Goal: Task Accomplishment & Management: Manage account settings

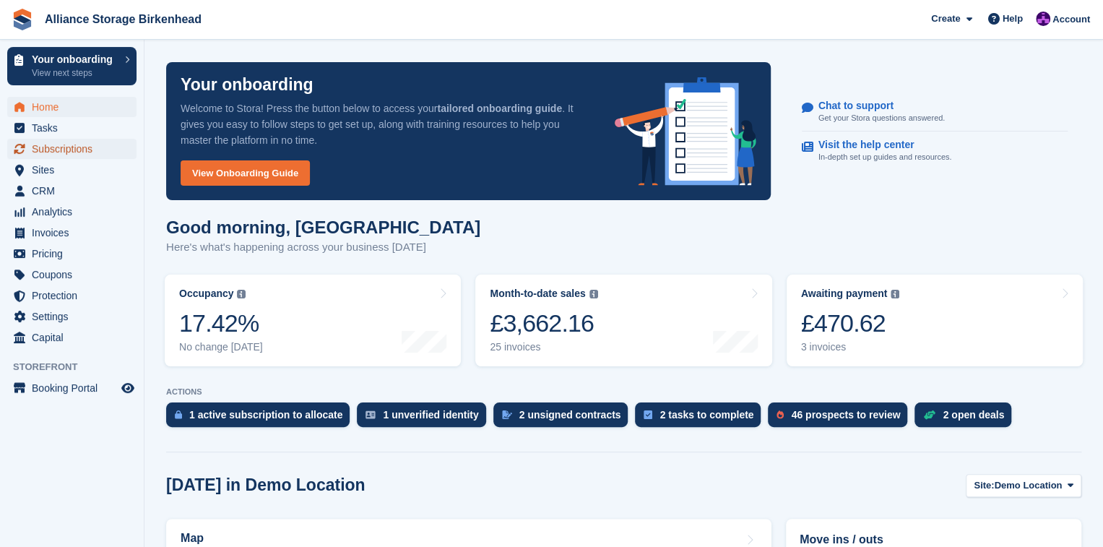
click at [62, 145] on span "Subscriptions" at bounding box center [75, 149] width 87 height 20
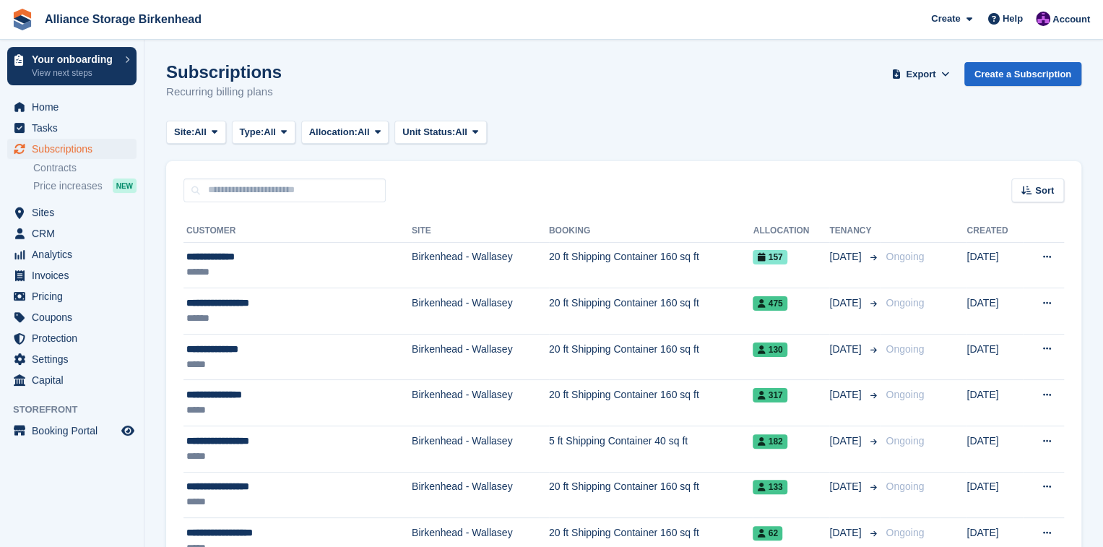
click at [504, 253] on td "Birkenhead - Wallasey" at bounding box center [480, 265] width 137 height 46
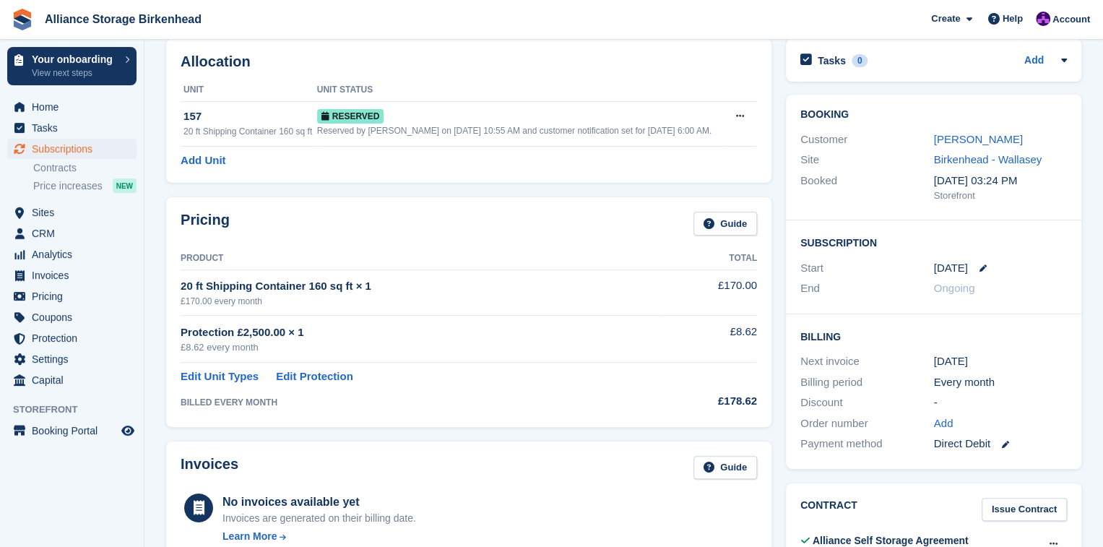
scroll to position [72, 0]
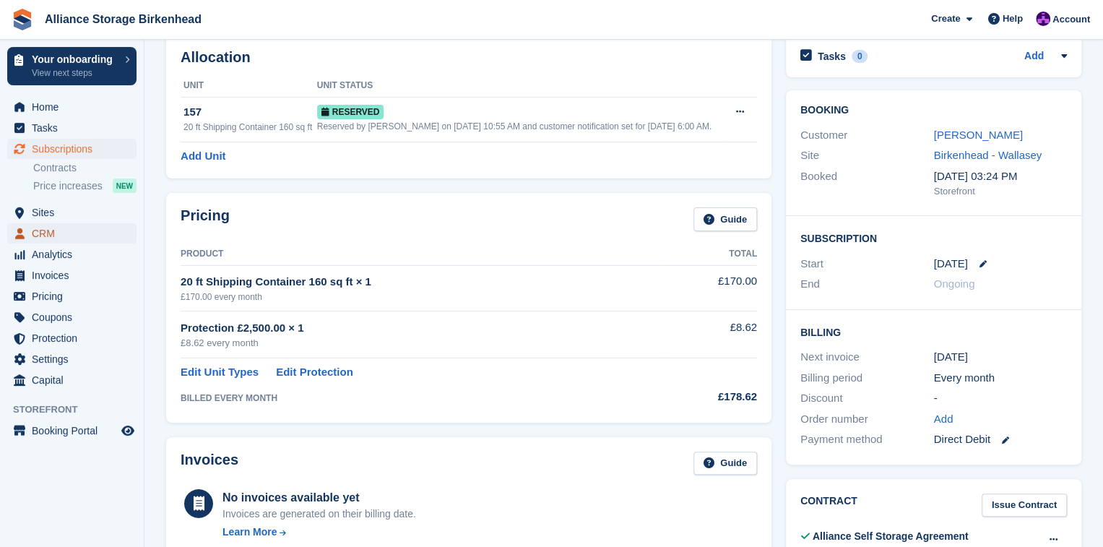
click at [60, 236] on span "CRM" at bounding box center [75, 233] width 87 height 20
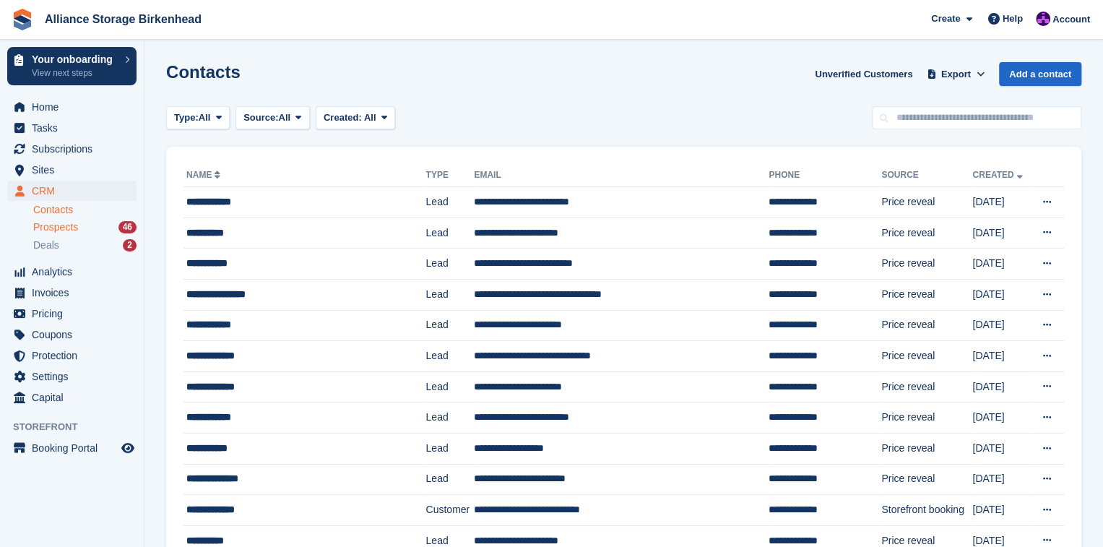
click at [51, 228] on span "Prospects" at bounding box center [55, 227] width 45 height 14
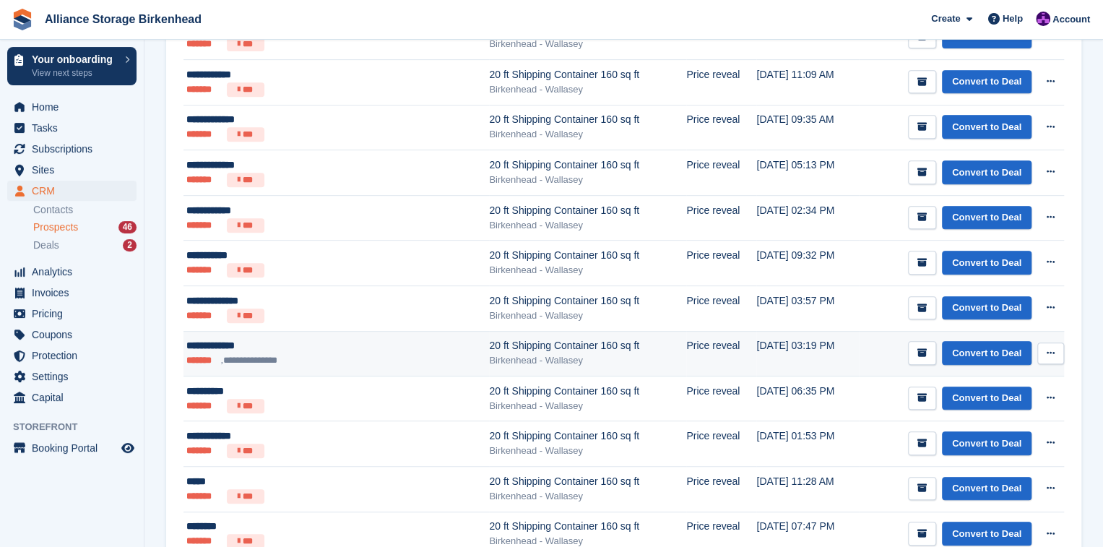
scroll to position [361, 0]
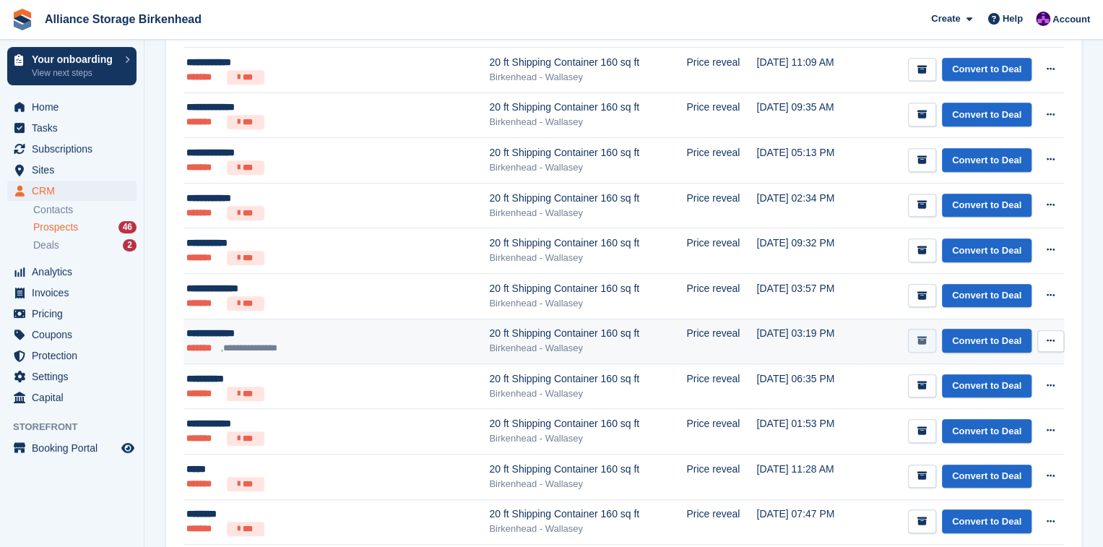
click at [923, 337] on icon "submit" at bounding box center [921, 340] width 9 height 9
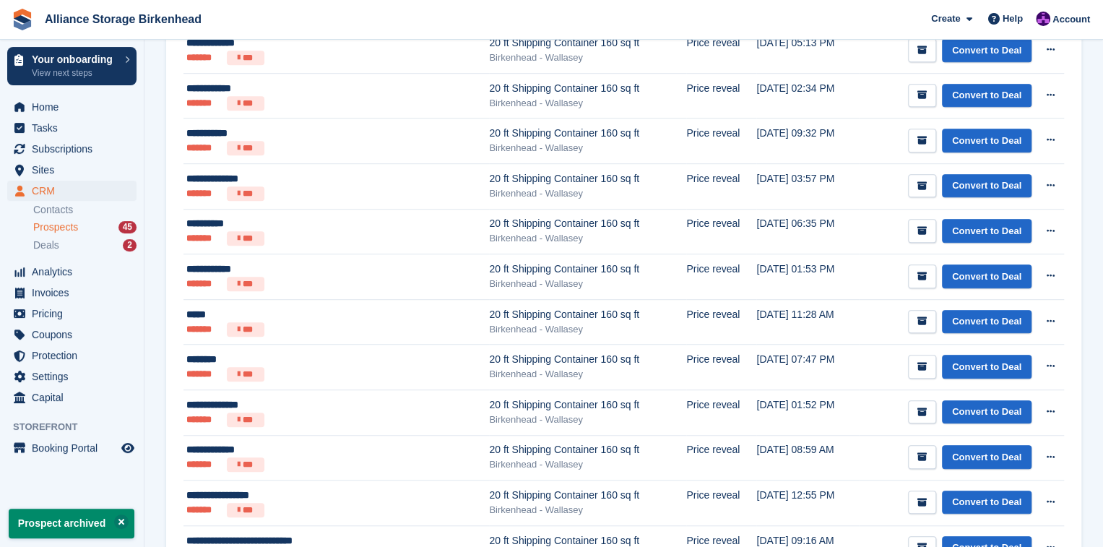
scroll to position [0, 0]
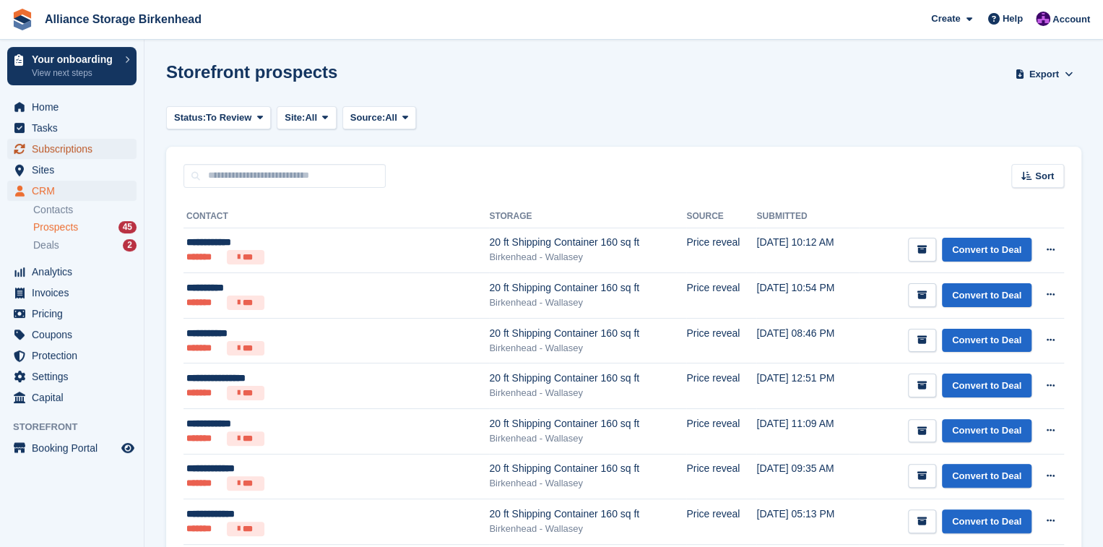
click at [82, 147] on span "Subscriptions" at bounding box center [75, 149] width 87 height 20
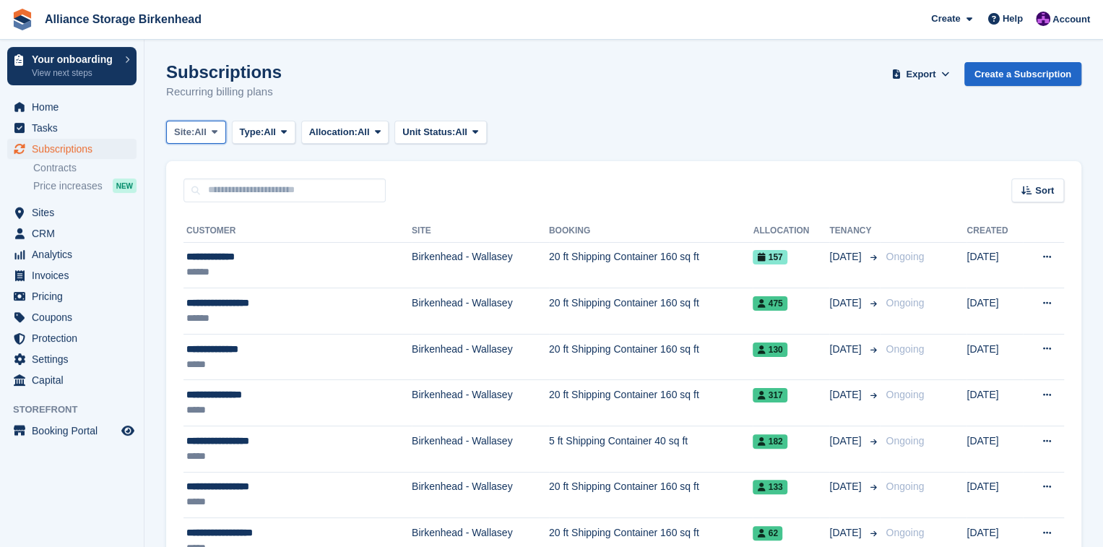
click at [212, 138] on button "Site: All" at bounding box center [196, 133] width 60 height 24
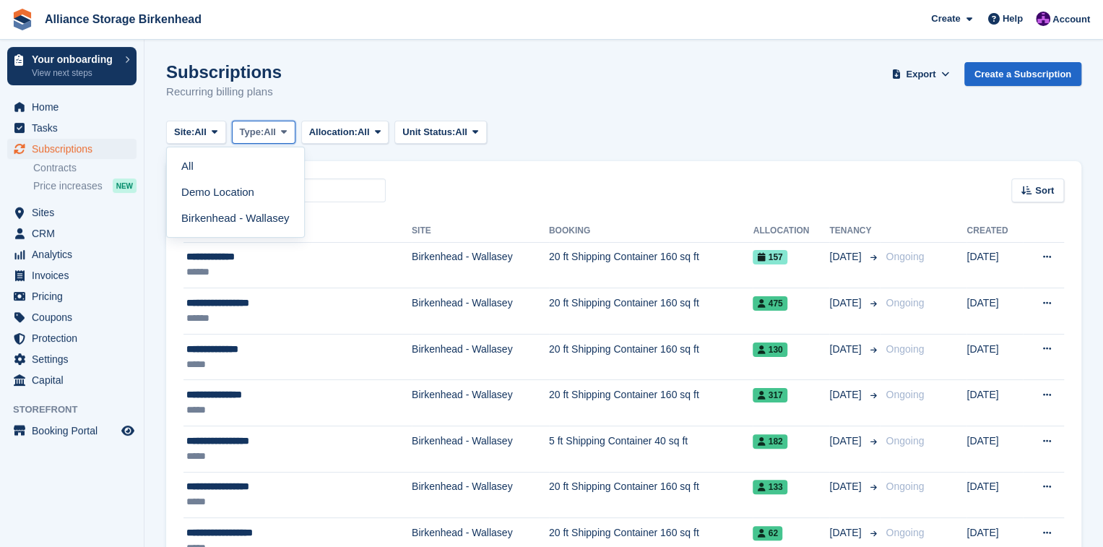
click at [272, 133] on span "All" at bounding box center [270, 132] width 12 height 14
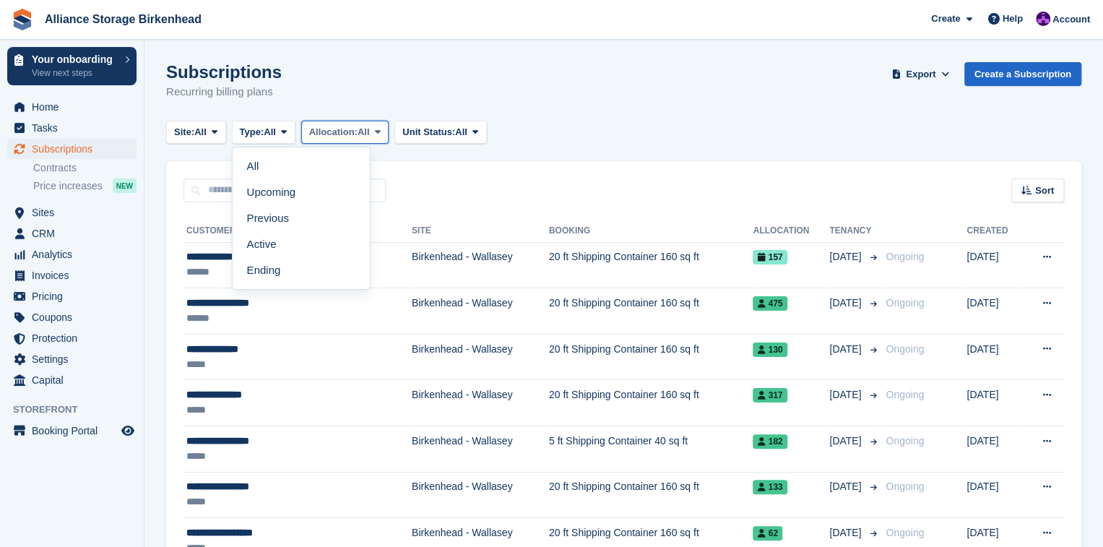
click at [343, 132] on span "Allocation:" at bounding box center [333, 132] width 48 height 14
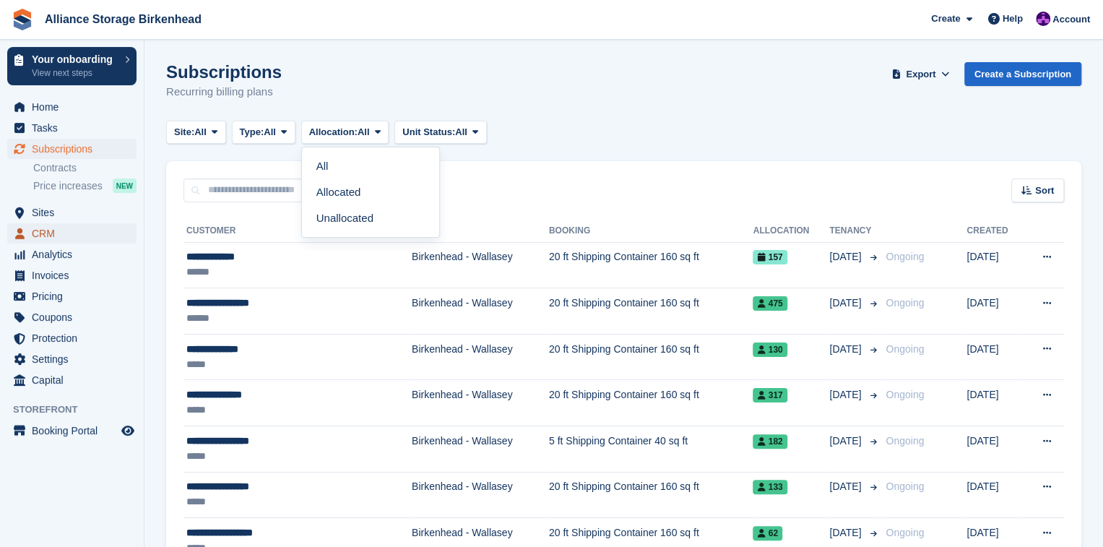
click at [53, 233] on span "CRM" at bounding box center [75, 233] width 87 height 20
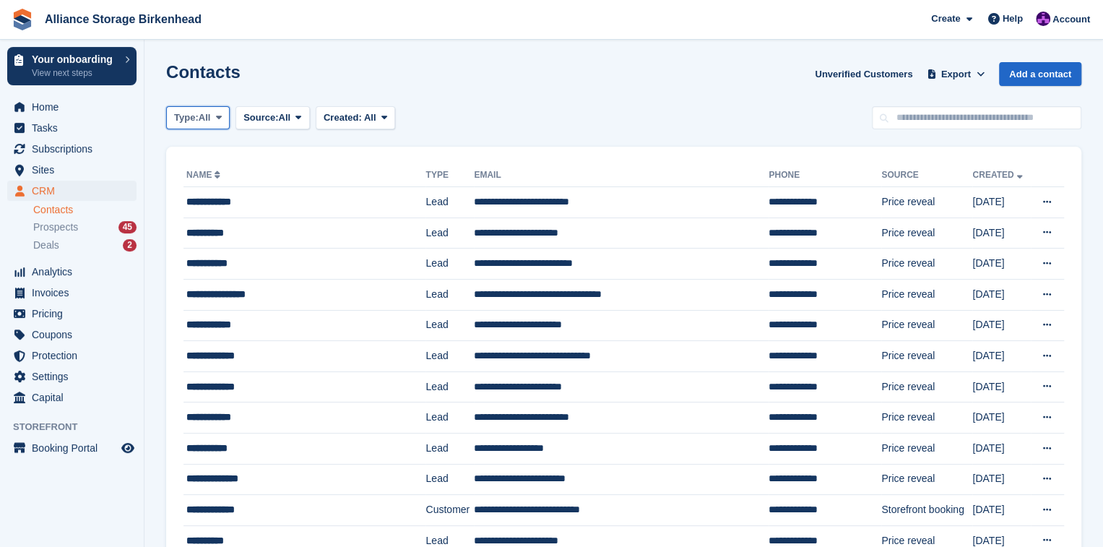
click at [207, 123] on span "All" at bounding box center [205, 117] width 12 height 14
click at [217, 175] on link "Lead" at bounding box center [236, 178] width 126 height 26
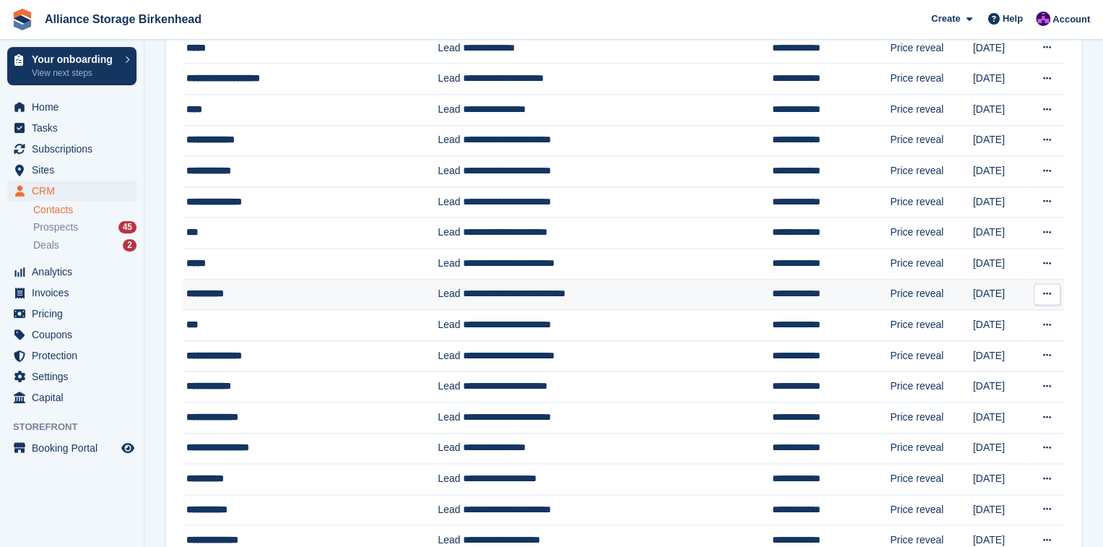
scroll to position [1237, 0]
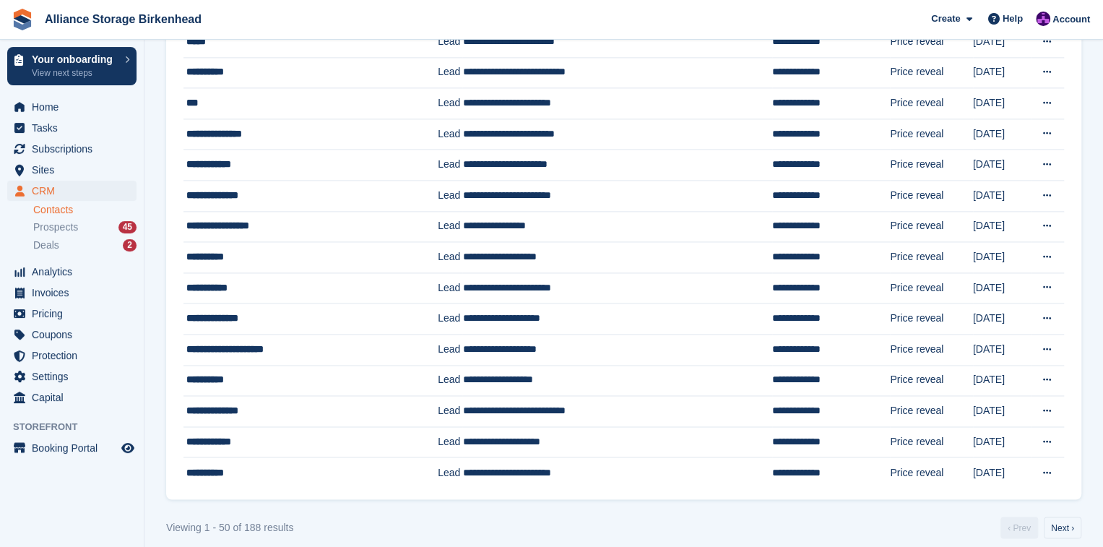
click at [1057, 516] on link "Next ›" at bounding box center [1063, 527] width 38 height 22
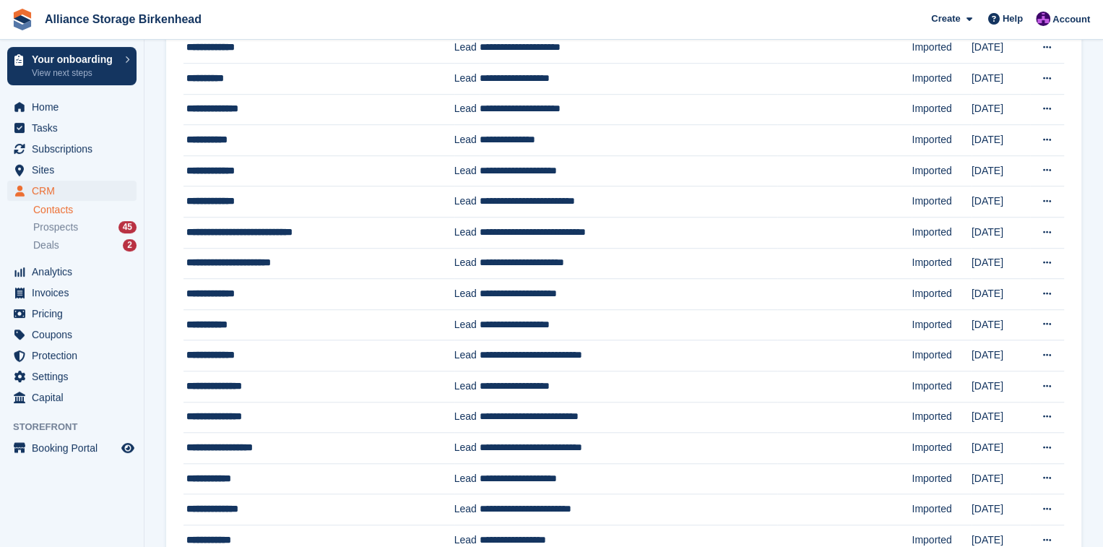
scroll to position [794, 0]
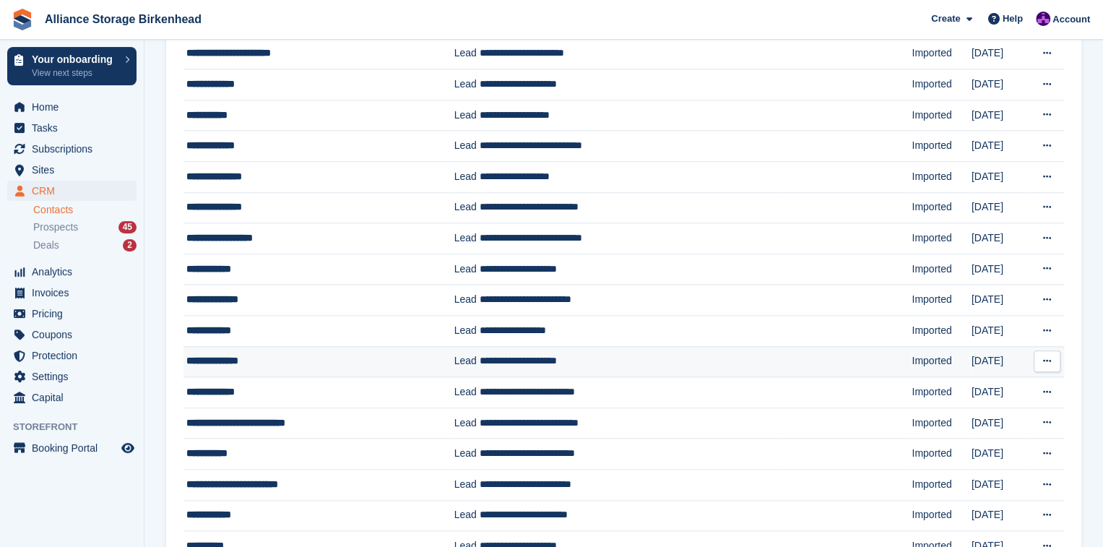
click at [555, 351] on td "**********" at bounding box center [629, 361] width 298 height 31
